Goal: Task Accomplishment & Management: Use online tool/utility

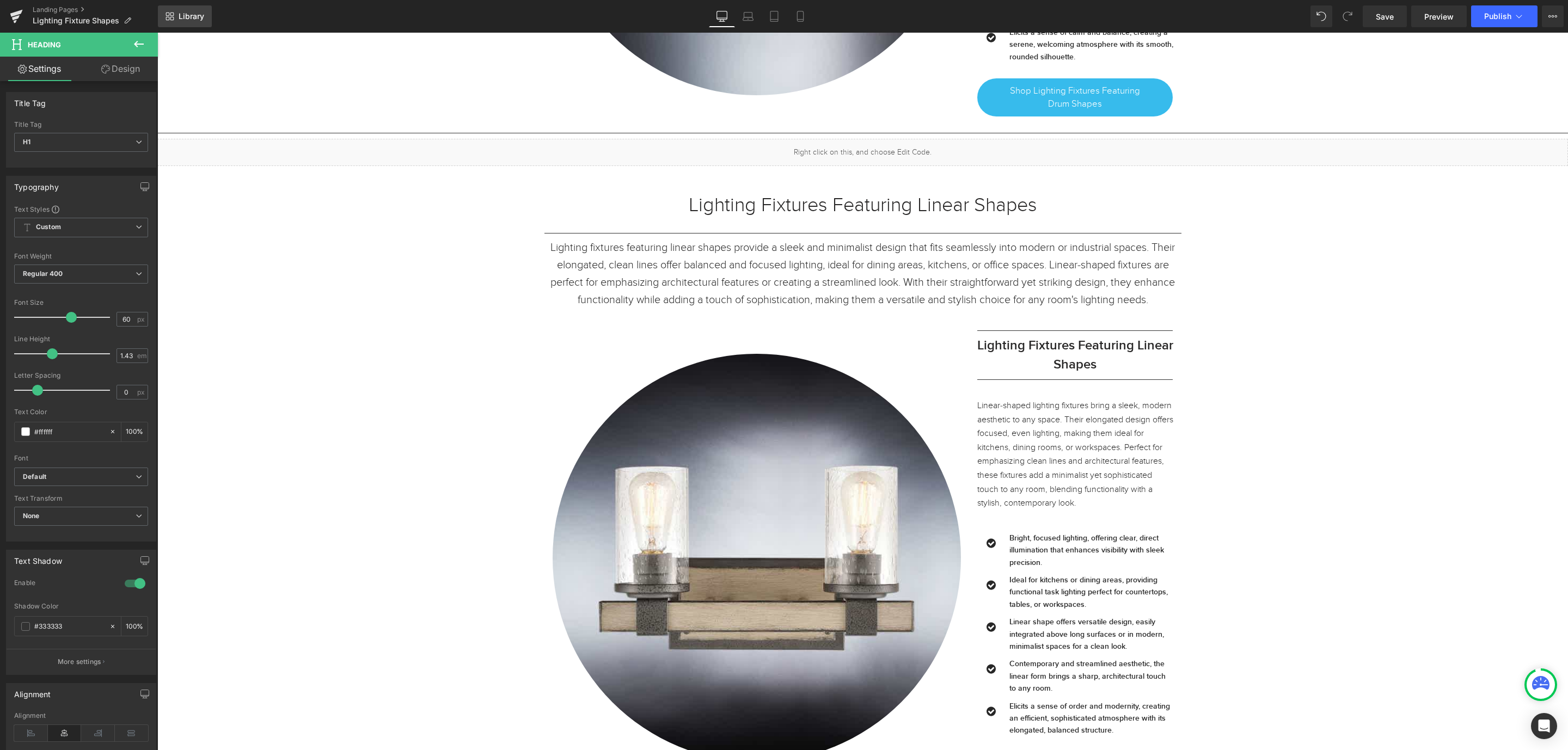
scroll to position [17485, 0]
drag, startPoint x: 19, startPoint y: 17, endPoint x: 699, endPoint y: 34, distance: 680.2
click at [19, 17] on icon at bounding box center [16, 16] width 13 height 28
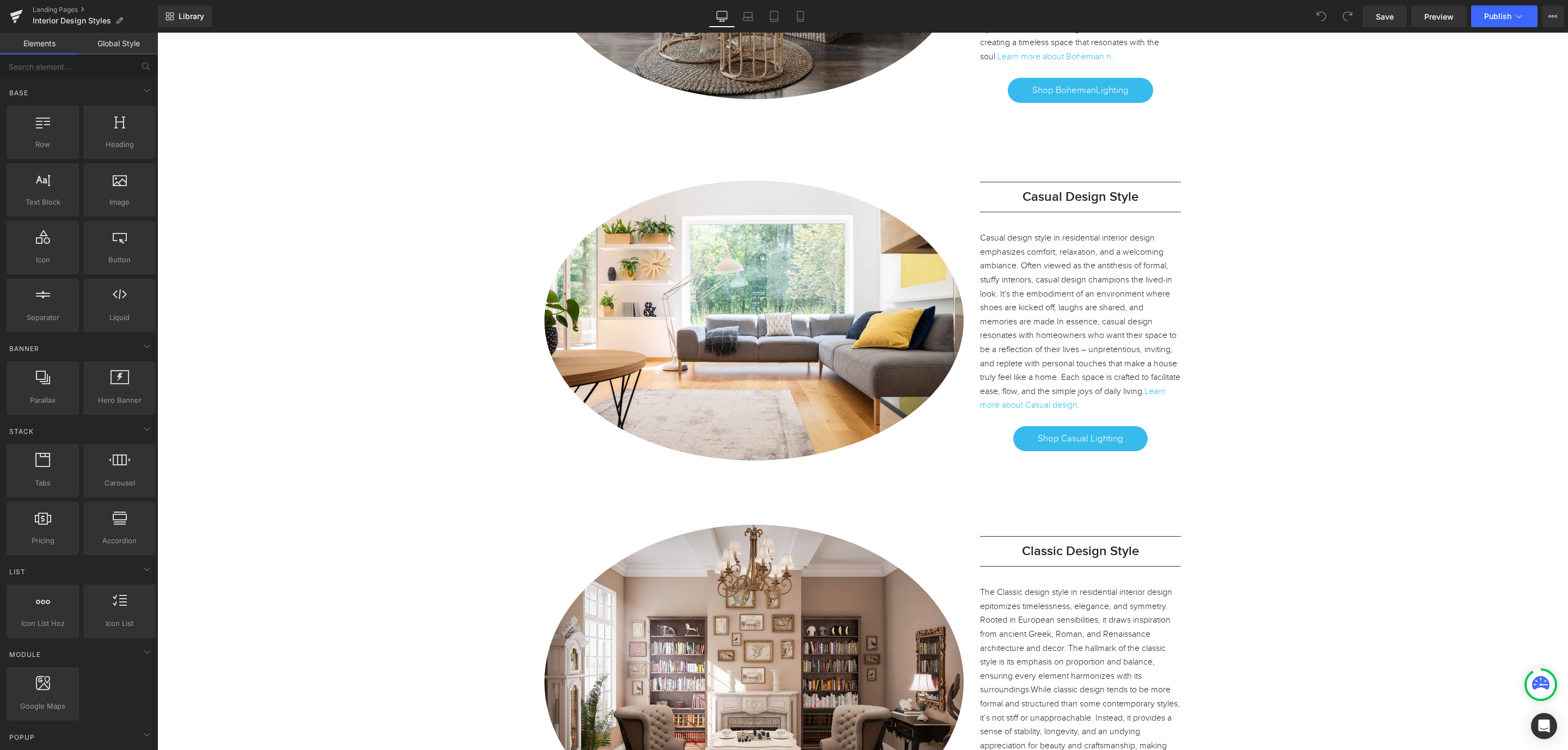
scroll to position [1960, 0]
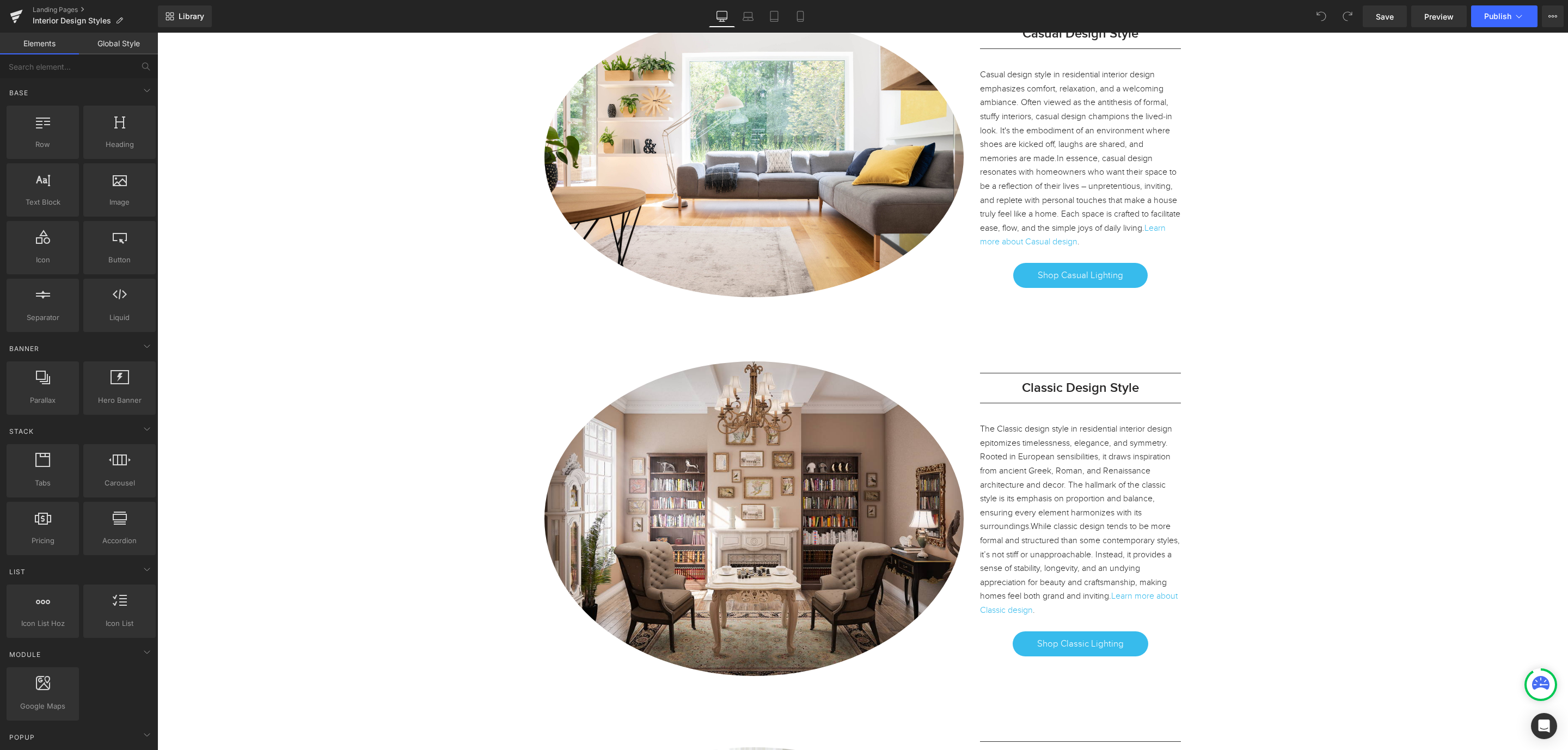
click at [1143, 379] on h3 "Classic Design Style" at bounding box center [1081, 388] width 201 height 19
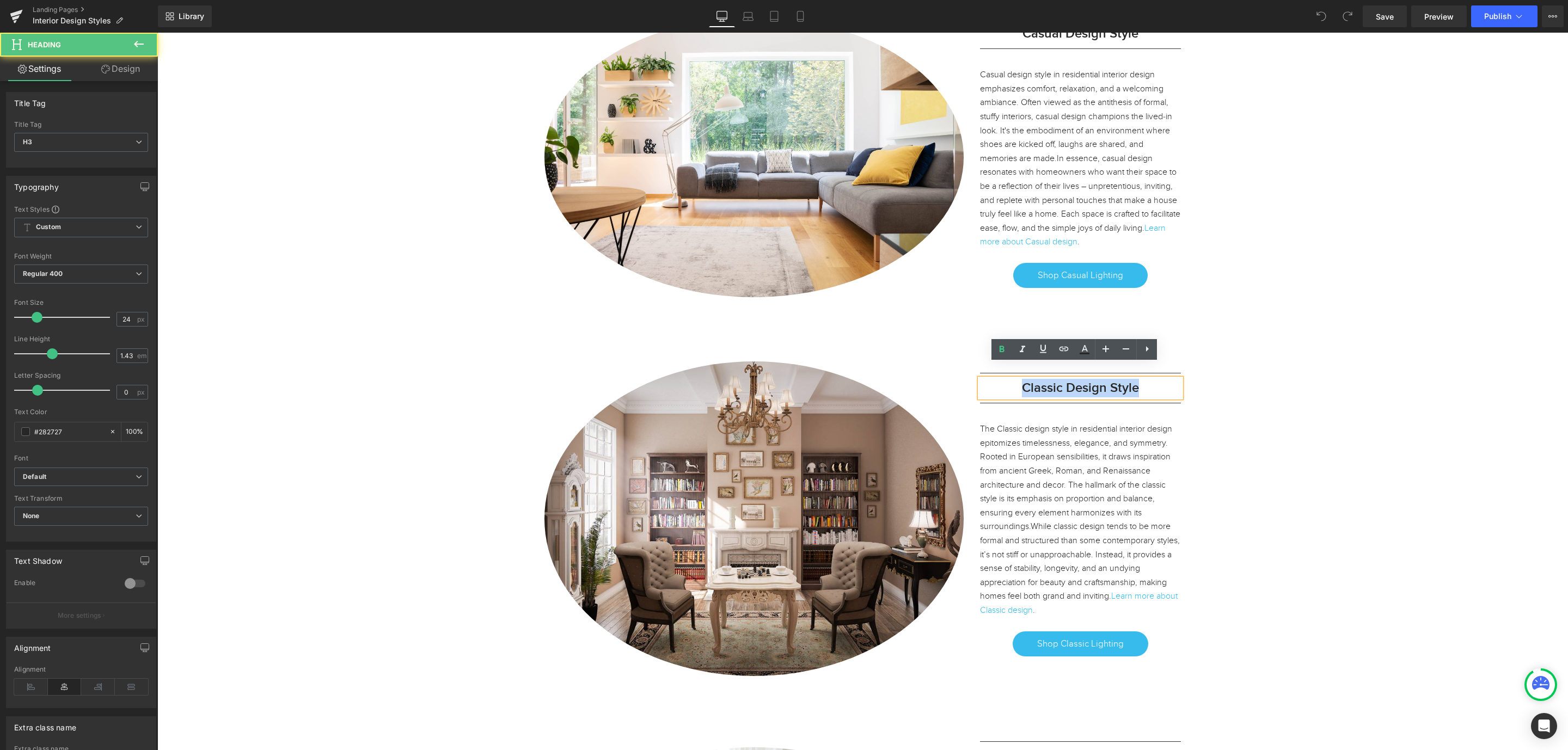
drag, startPoint x: 1136, startPoint y: 373, endPoint x: 982, endPoint y: 370, distance: 154.0
click at [982, 379] on h3 "Classic Design Style" at bounding box center [1081, 388] width 201 height 19
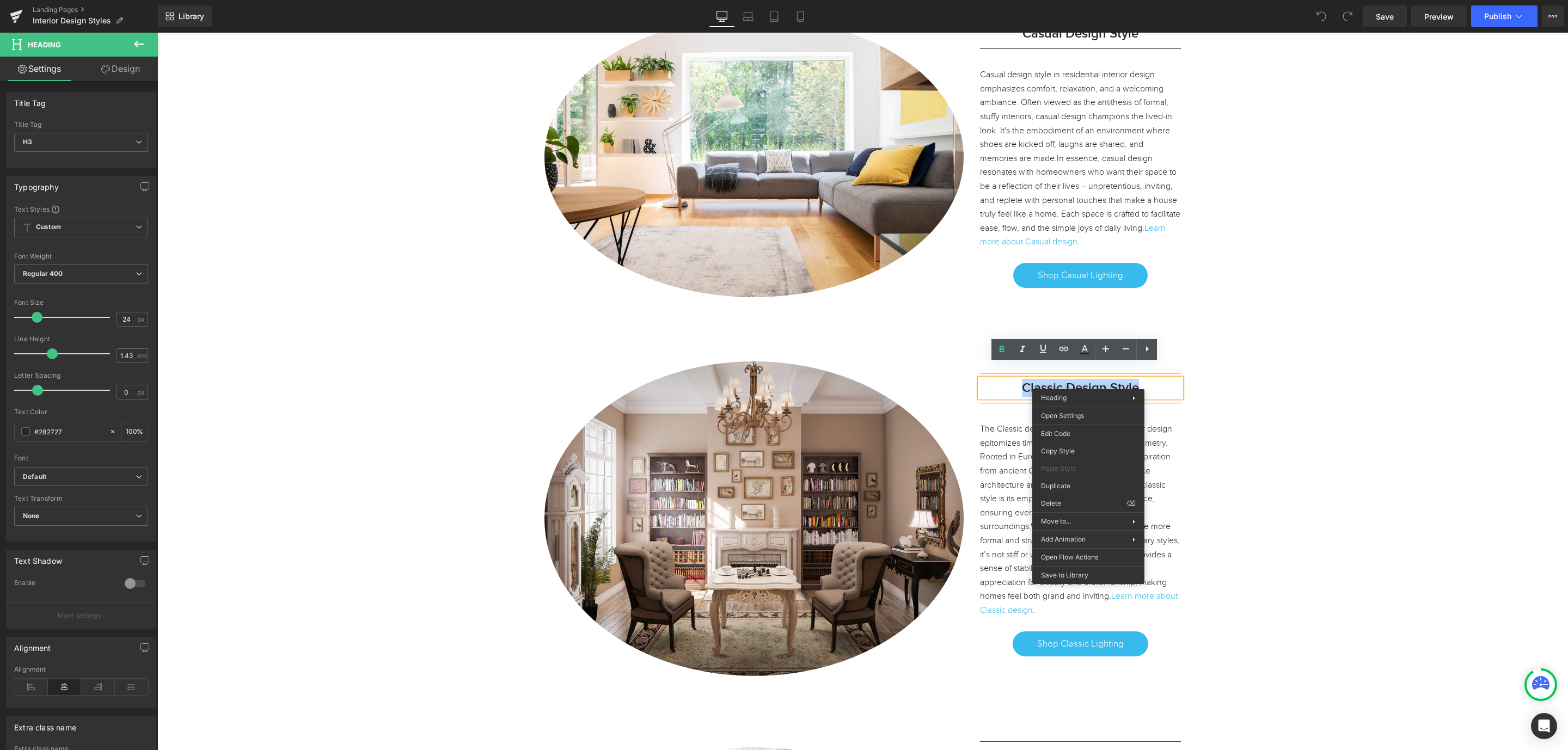
copy h3 "Classic Design Style"
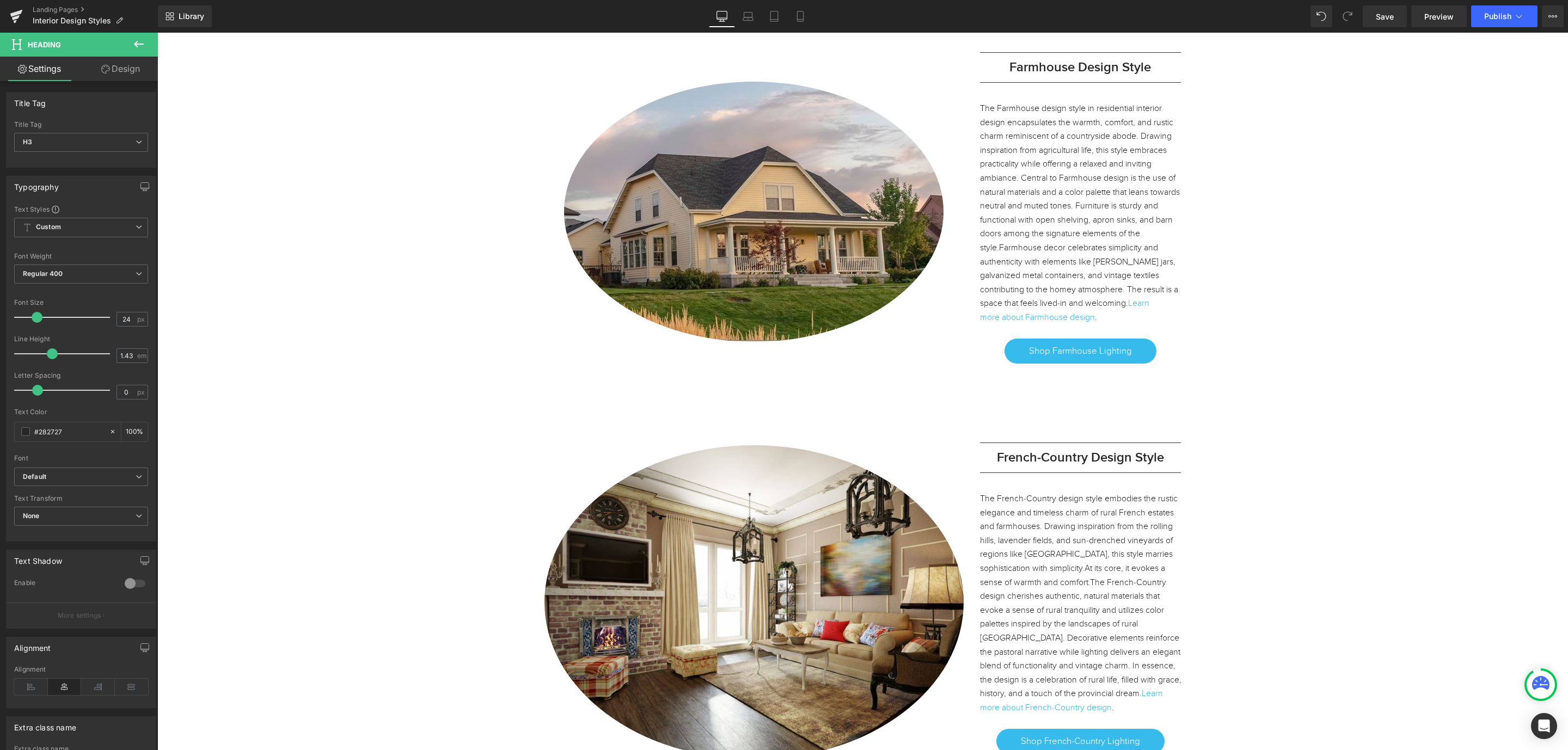
scroll to position [0, 0]
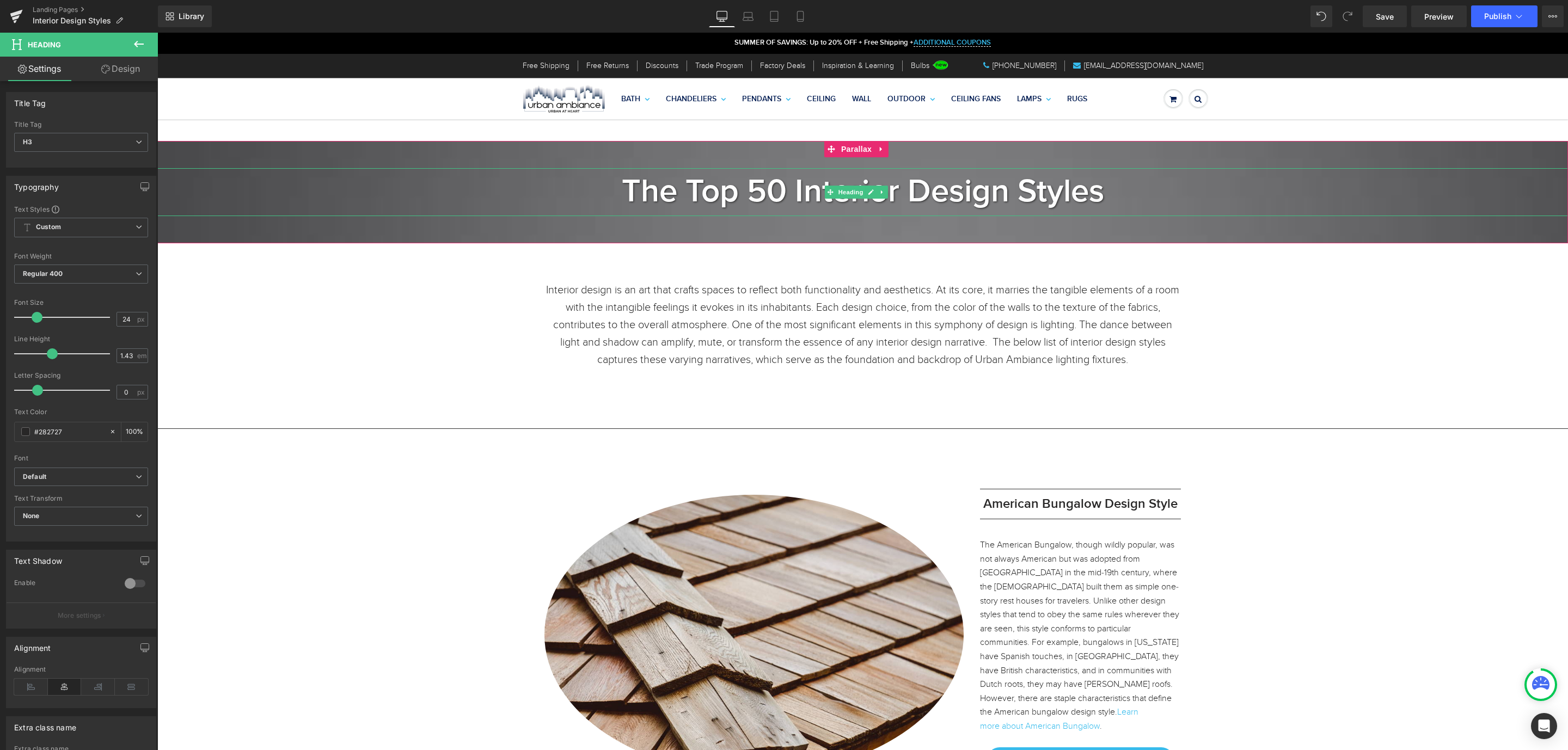
click at [1125, 190] on h1 "The Top 50 Interior Design Styles" at bounding box center [863, 192] width 1411 height 48
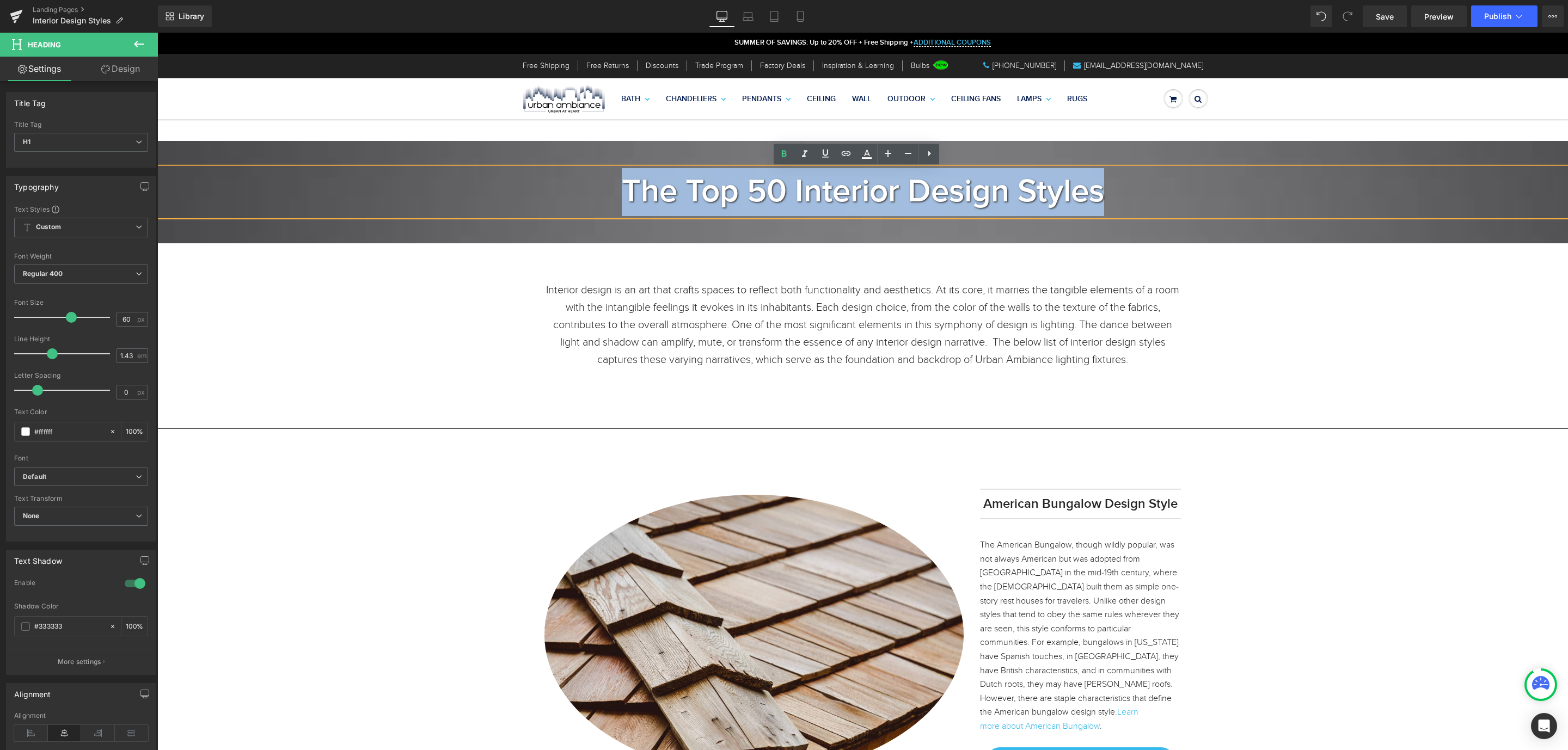
drag, startPoint x: 1102, startPoint y: 195, endPoint x: 611, endPoint y: 211, distance: 491.3
click at [611, 211] on h1 "The Top 50 Interior Design Styles" at bounding box center [863, 192] width 1411 height 48
click at [1099, 190] on h1 "The Top 50 Interior Design Styles" at bounding box center [863, 192] width 1411 height 48
drag, startPoint x: 1106, startPoint y: 193, endPoint x: 788, endPoint y: 203, distance: 318.2
click at [788, 203] on h1 "The Top 50 Interior Design Styles" at bounding box center [863, 192] width 1411 height 48
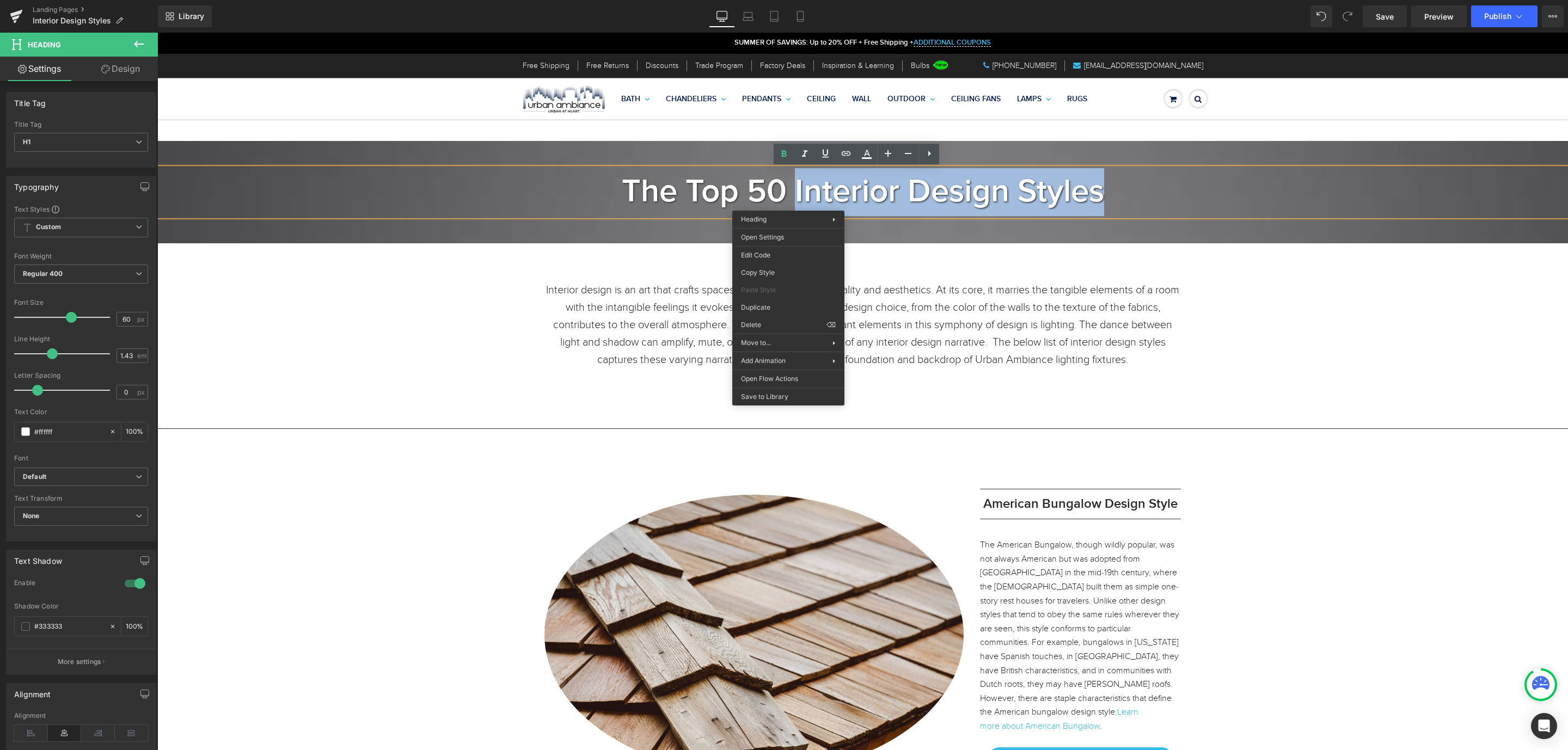
click at [1138, 206] on h1 "The Top 50 Interior Design Styles" at bounding box center [863, 192] width 1411 height 48
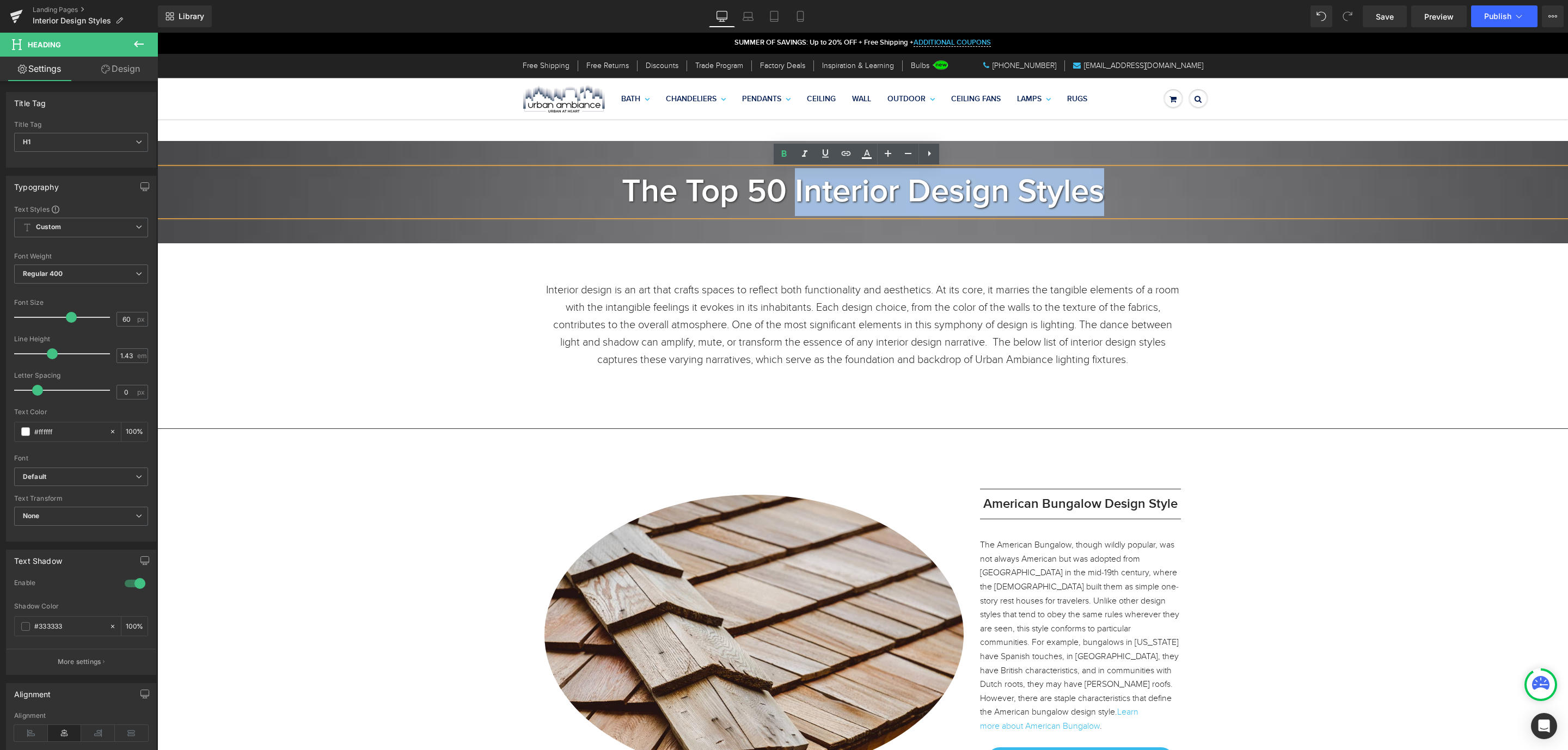
drag, startPoint x: 1132, startPoint y: 203, endPoint x: 785, endPoint y: 209, distance: 347.1
click at [785, 209] on h1 "The Top 50 Interior Design Styles" at bounding box center [863, 192] width 1411 height 48
copy b "Interior Design Styles"
